Goal: Find specific page/section: Find specific page/section

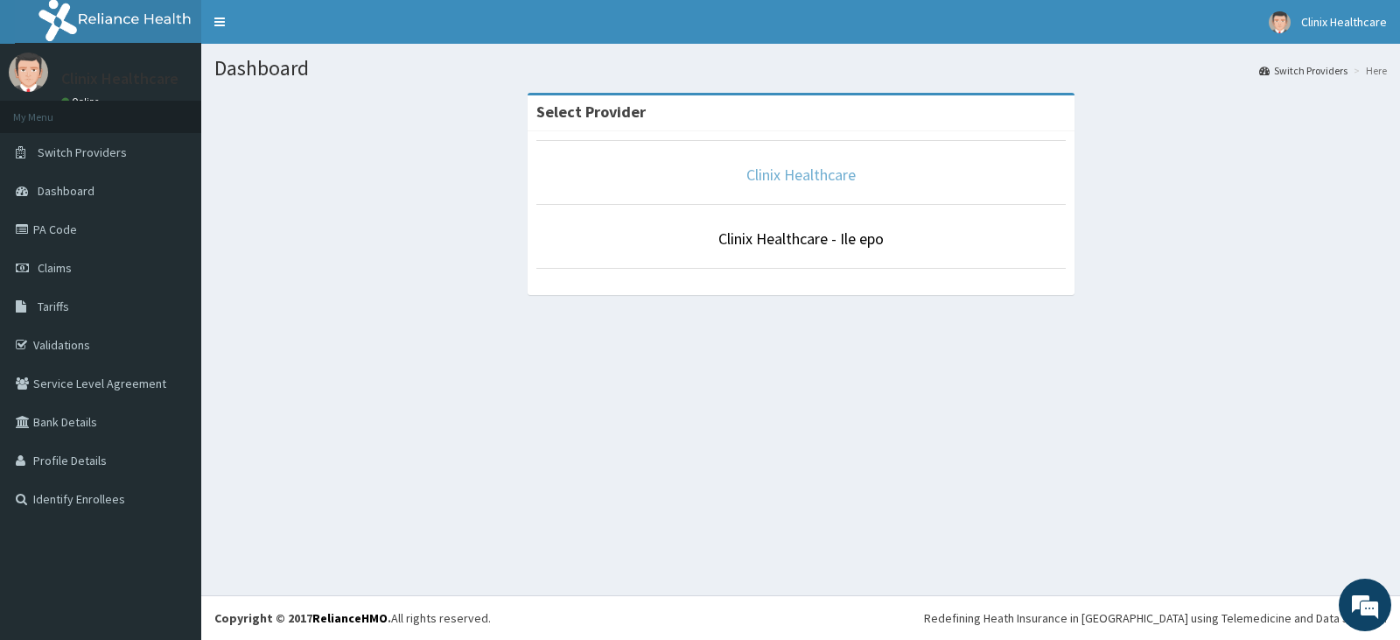
click at [817, 175] on link "Clinix Healthcare" at bounding box center [801, 175] width 109 height 20
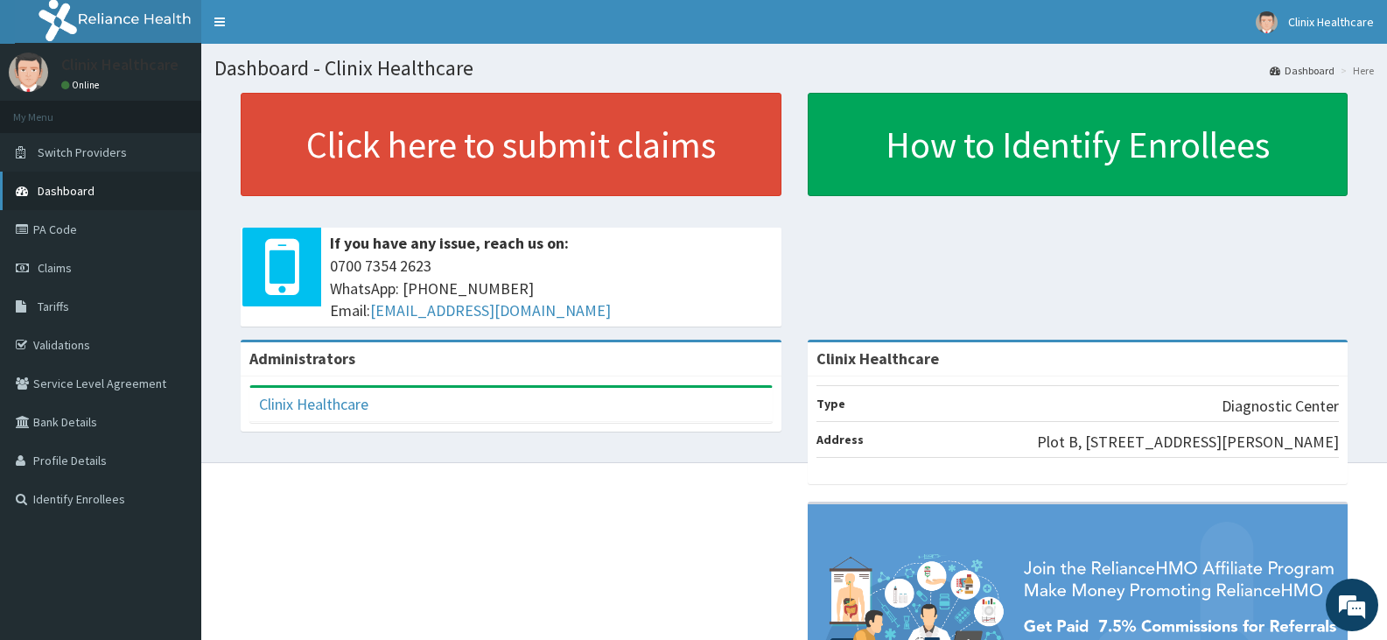
click at [91, 190] on span "Dashboard" at bounding box center [66, 191] width 57 height 16
click at [49, 237] on link "PA Code" at bounding box center [100, 229] width 201 height 39
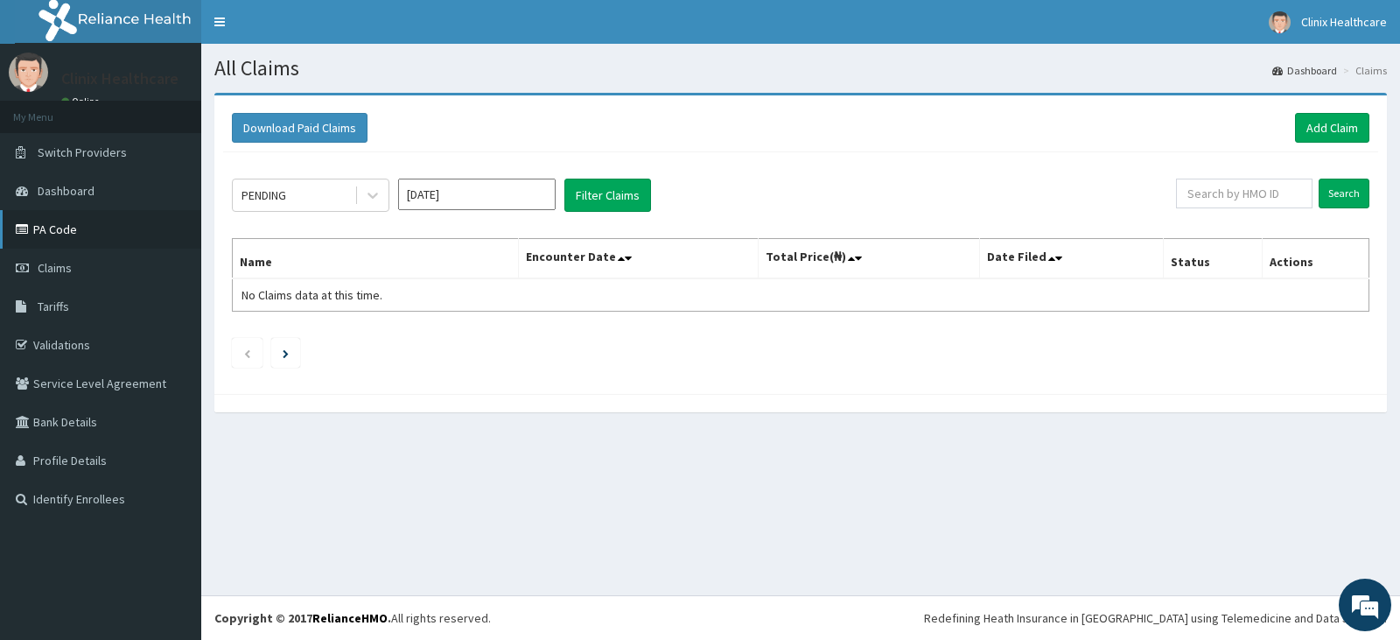
click at [72, 235] on link "PA Code" at bounding box center [100, 229] width 201 height 39
